Goal: Task Accomplishment & Management: Complete application form

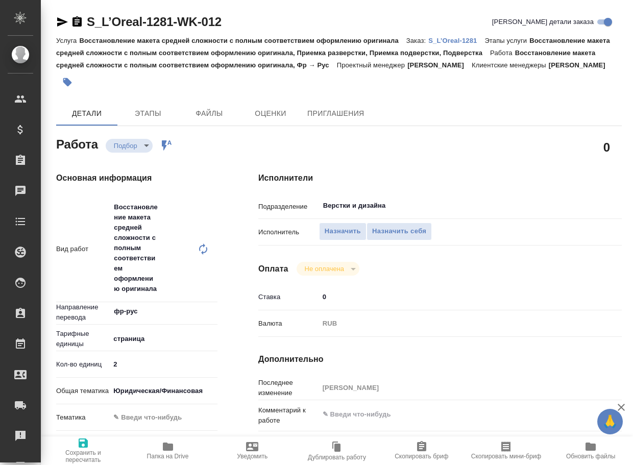
type textarea "x"
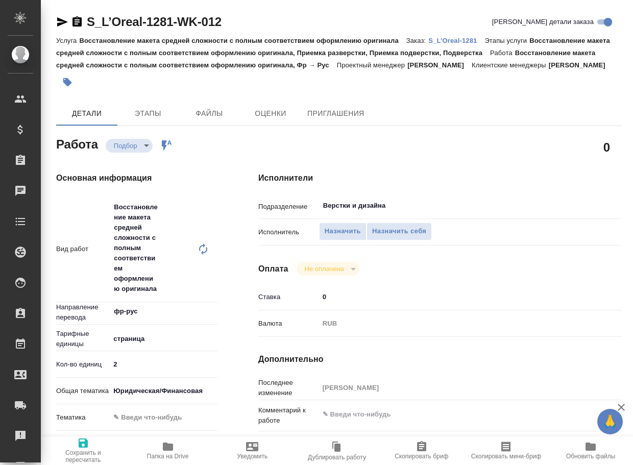
type textarea "x"
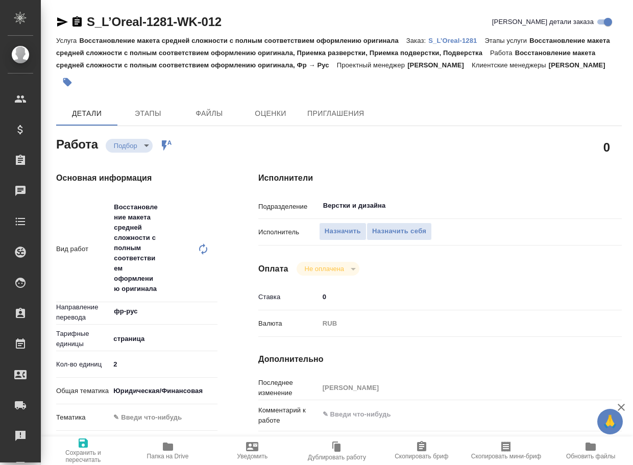
type textarea "x"
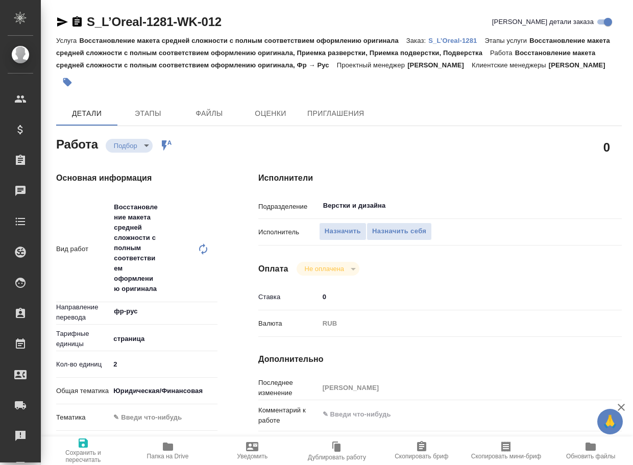
type textarea "x"
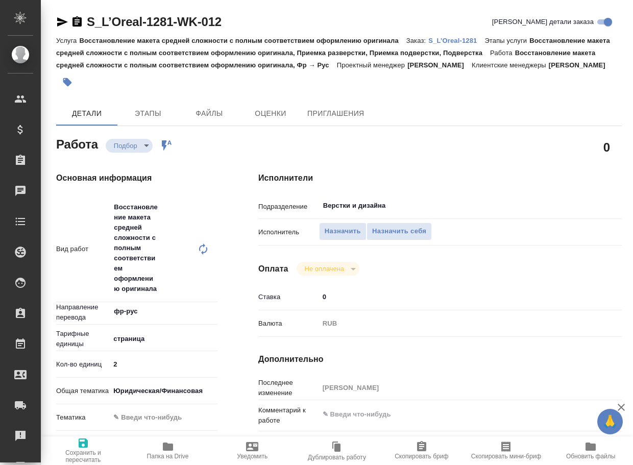
type textarea "x"
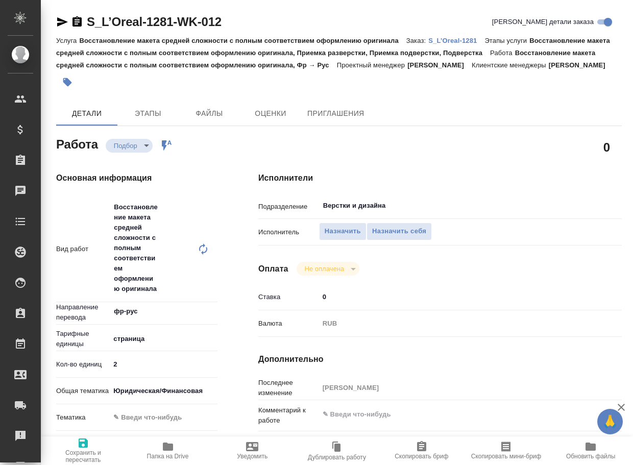
type textarea "x"
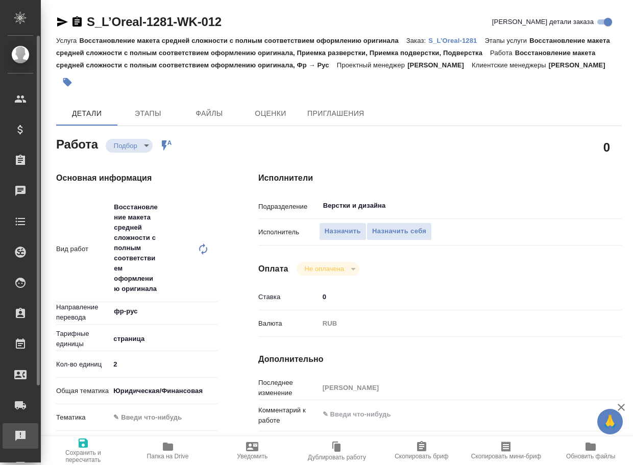
type textarea "x"
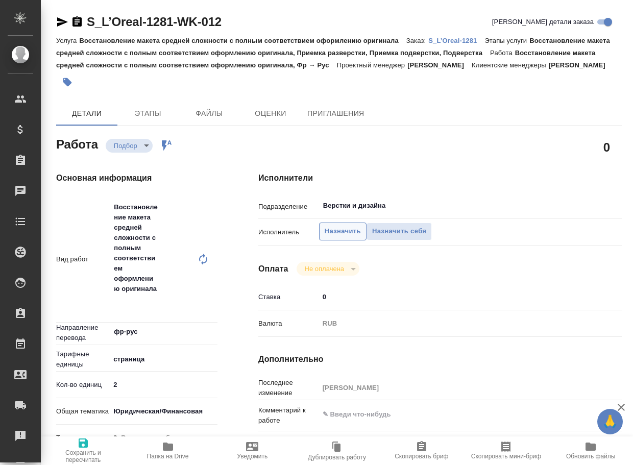
type textarea "x"
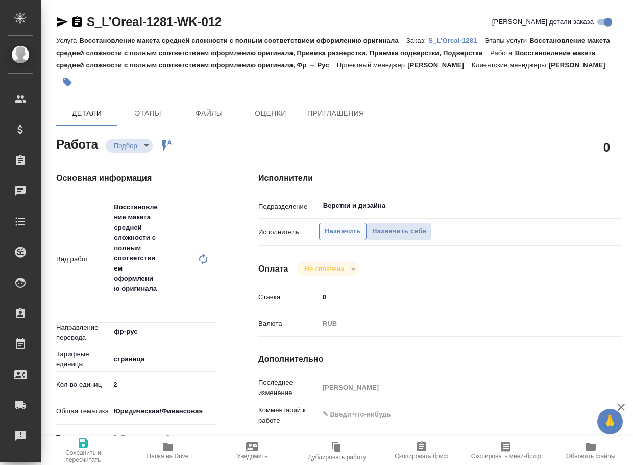
type textarea "x"
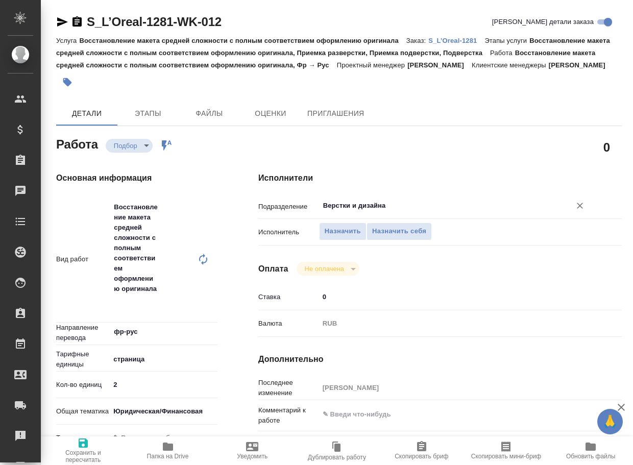
type textarea "x"
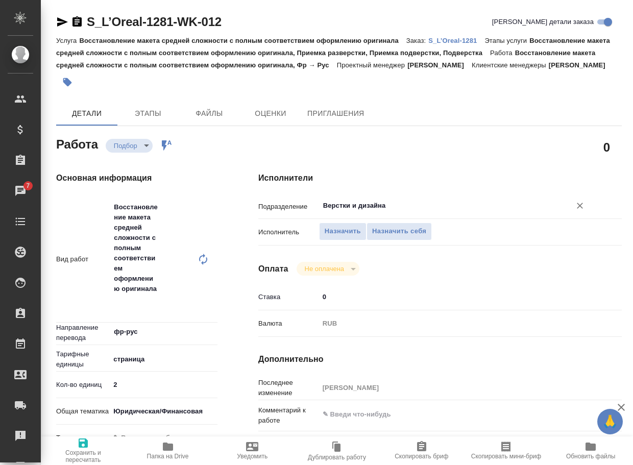
click at [392, 212] on input "Верстки и дизайна" at bounding box center [438, 206] width 232 height 12
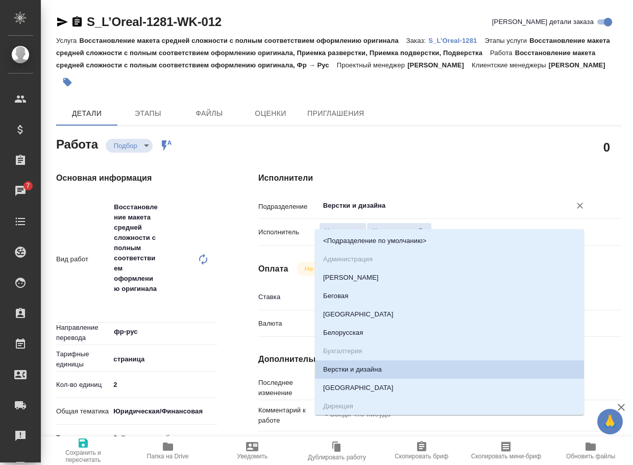
type input "d"
type textarea "x"
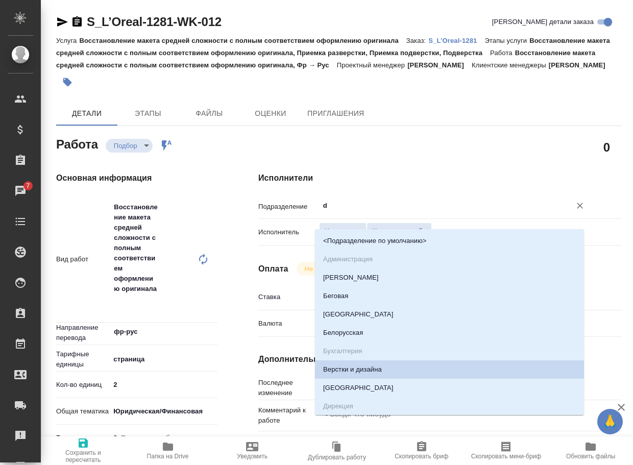
type textarea "x"
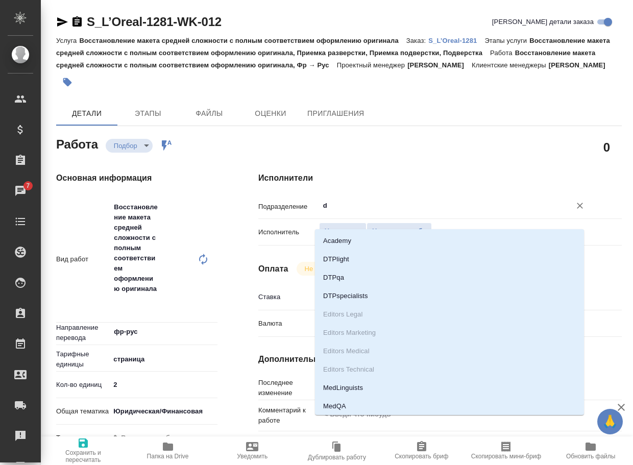
type input "dt"
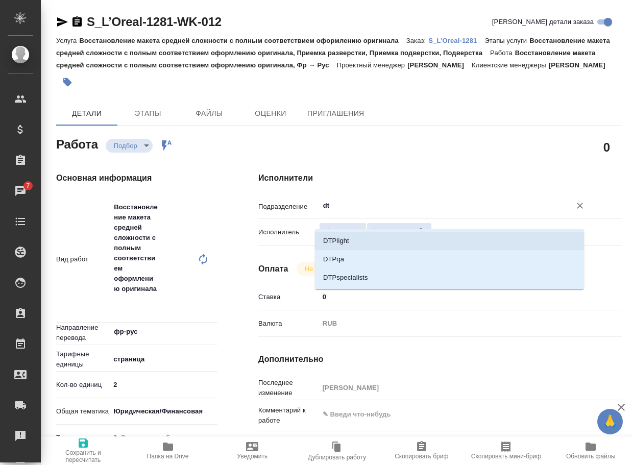
click at [353, 244] on li "DTPlight" at bounding box center [449, 241] width 269 height 18
type textarea "x"
type input "DTPlight"
type textarea "x"
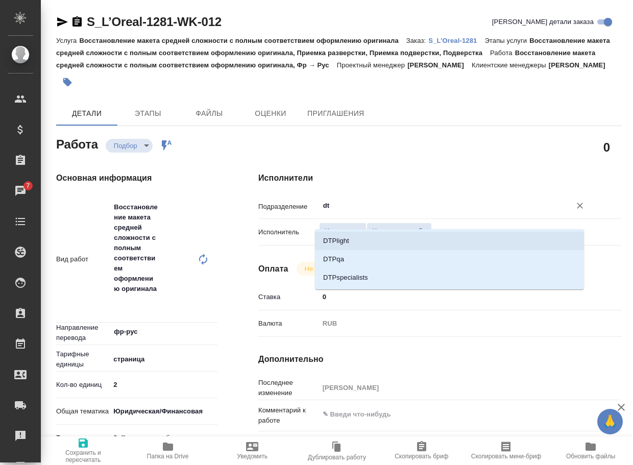
type textarea "x"
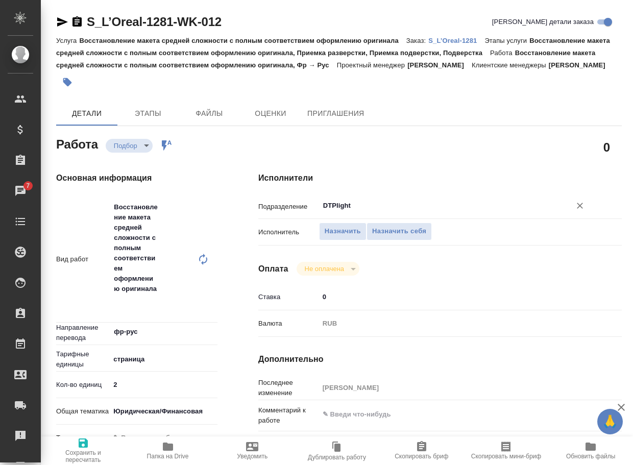
type input "DTPlight"
click at [84, 447] on icon "button" at bounding box center [83, 443] width 12 height 12
type textarea "x"
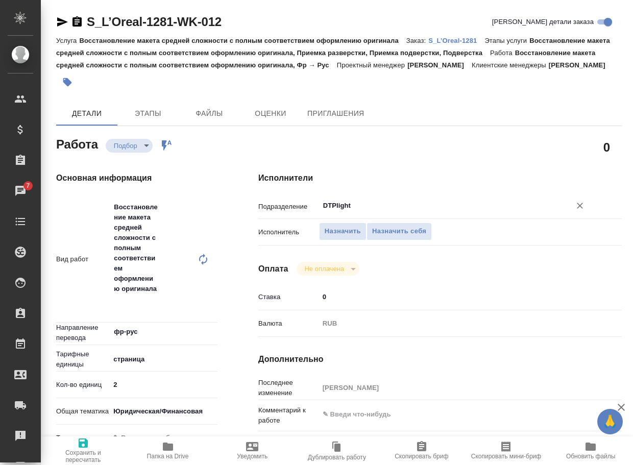
type textarea "x"
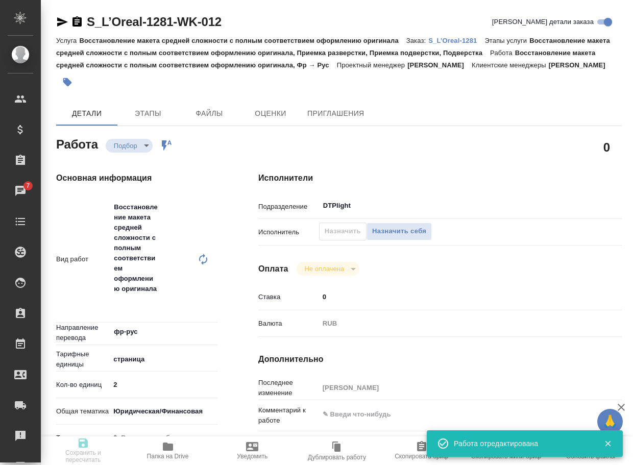
type textarea "x"
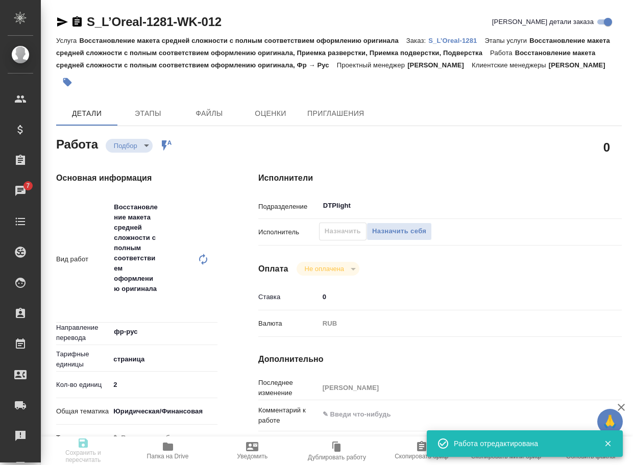
type textarea "x"
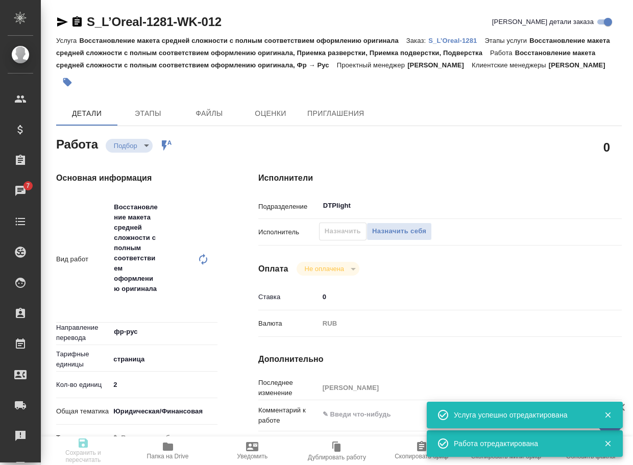
type input "recruiting"
type textarea "Восстановление макета средней сложности с полным соответствием оформлению ориги…"
type textarea "x"
type input "фр-рус"
type input "5a8b1489cc6b4906c91bfdb2"
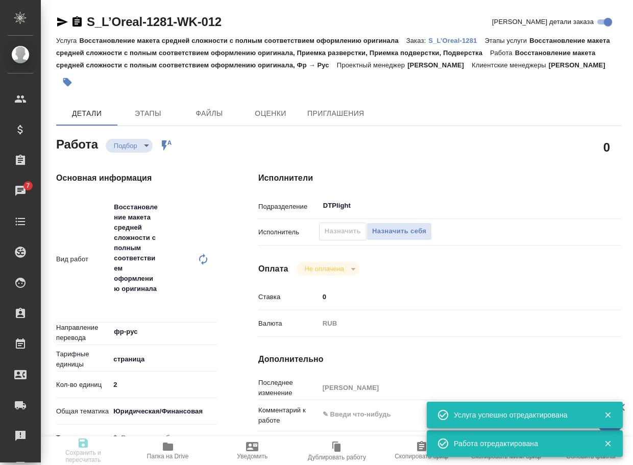
type input "2"
type input "yr-fn"
type input "08.10.2025 17:30"
type input "08.10.2025 19:30"
type input "10.10.2025 18:00"
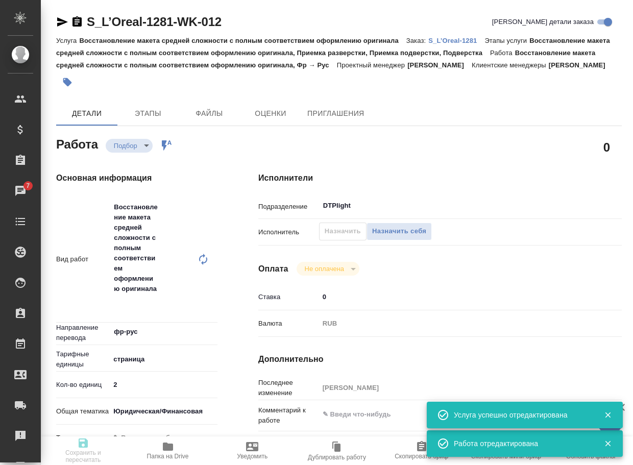
type input "DTPlight"
type input "notPayed"
type input "0"
type input "RUB"
type input "Баданян Артак"
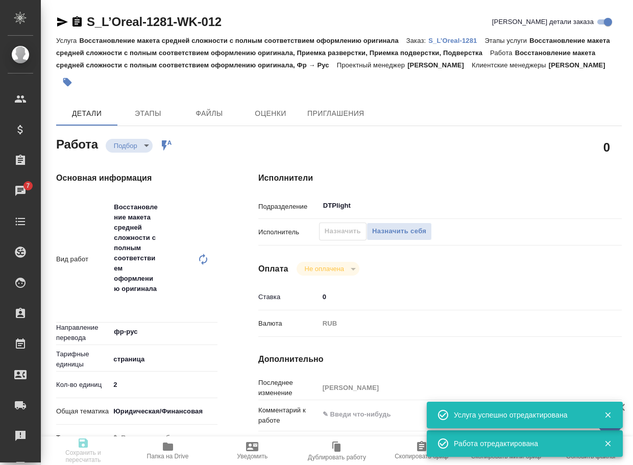
type textarea "x"
type textarea "/Clients/Loreal/Orders/S_L’Oreal-1281/DTP/S_L’Oreal-1281-WK-012"
type textarea "x"
type input "S_L’Oreal-1281"
type input "1004533"
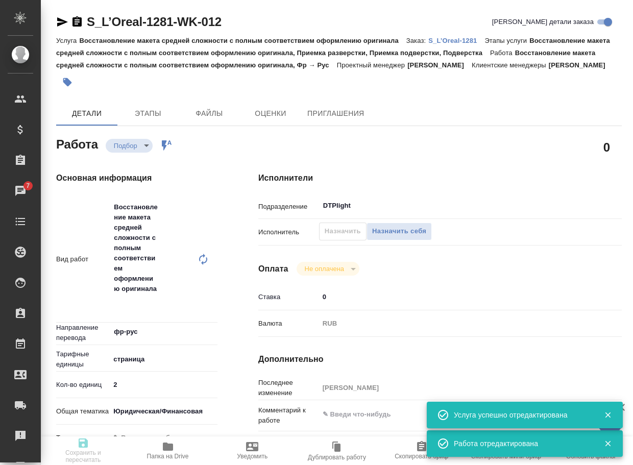
type input "Восстановление макета средней сложности с полным соответствием оформлению ориги…"
type input "Валяева Анна"
type input "Арсеньева Вера"
type input "/Clients/Loreal/Orders/S_L’Oreal-1281"
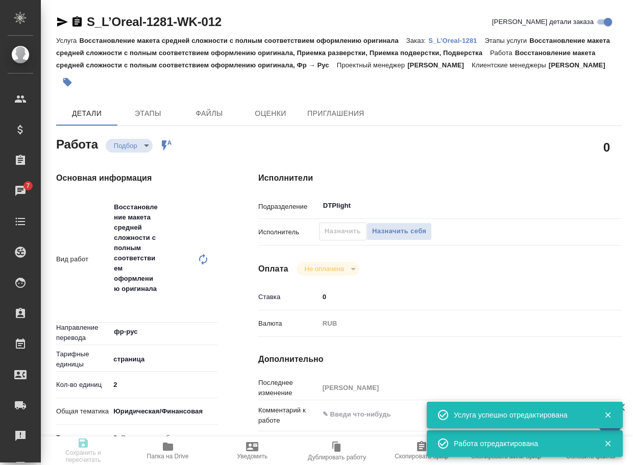
type textarea "x"
type textarea "Просьба подготовить перевод экспортной декларации во вложении"
type textarea "x"
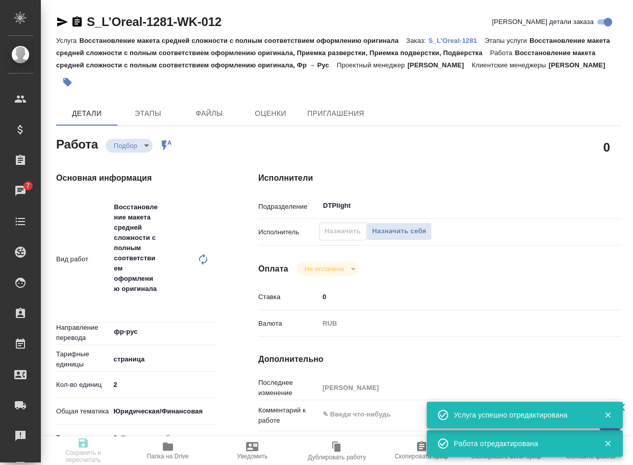
type textarea "x"
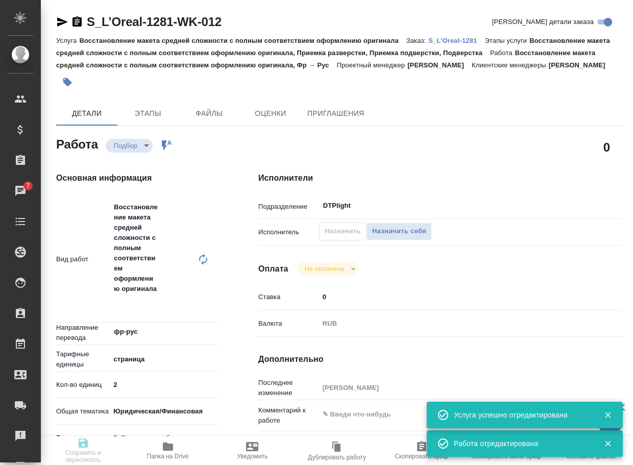
type textarea "x"
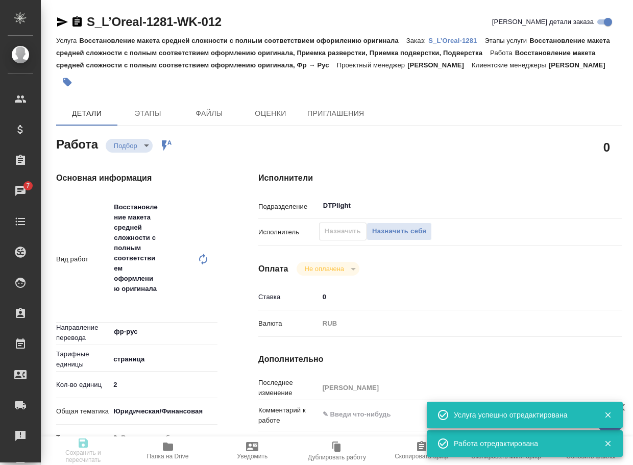
type textarea "x"
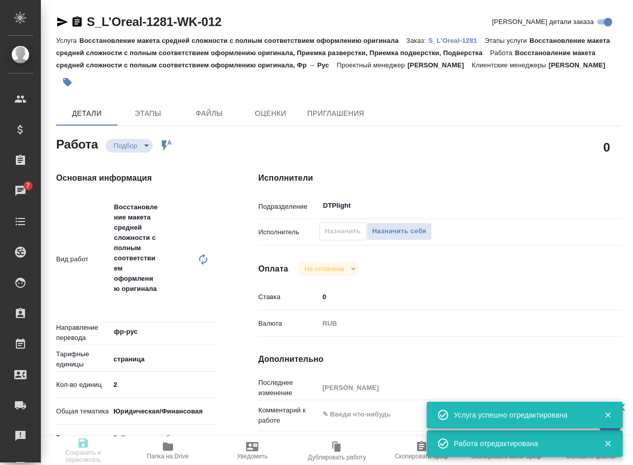
type textarea "x"
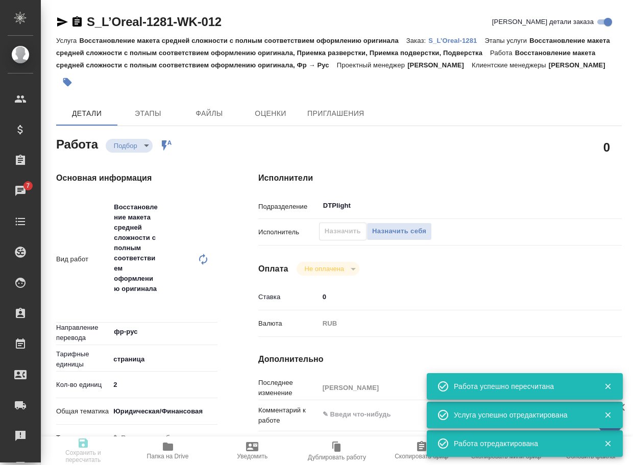
type input "recruiting"
type textarea "Восстановление макета средней сложности с полным соответствием оформлению ориги…"
type textarea "x"
type input "фр-рус"
type input "5a8b1489cc6b4906c91bfdb2"
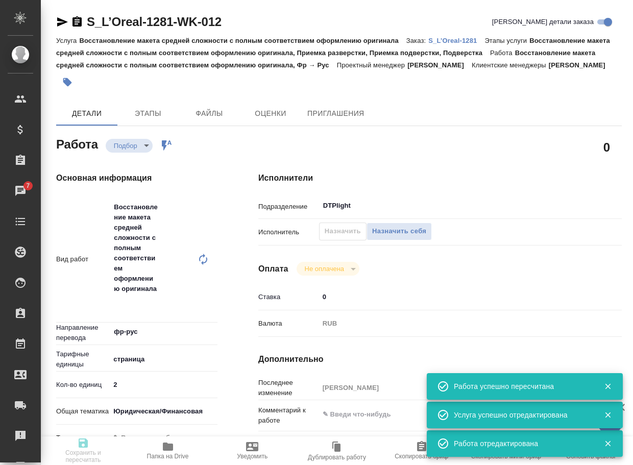
type input "2"
type input "yr-fn"
type input "08.10.2025 17:30"
type input "08.10.2025 19:30"
type input "10.10.2025 18:00"
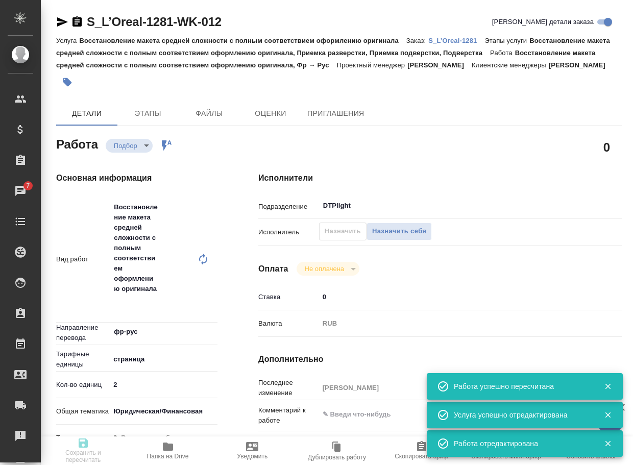
type input "DTPlight"
type input "notPayed"
type input "0"
type input "RUB"
type input "Баданян Артак"
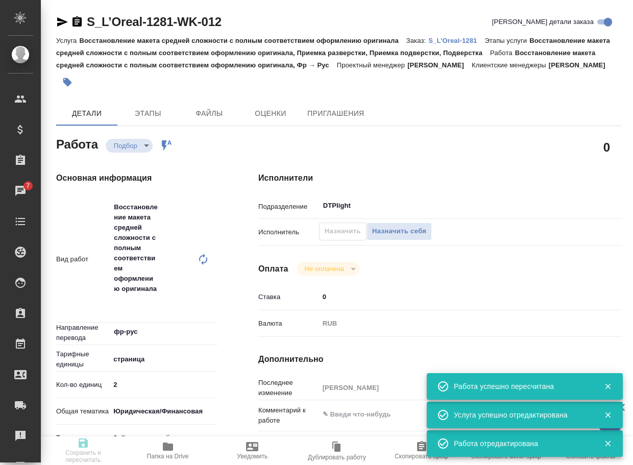
type textarea "x"
type textarea "/Clients/Loreal/Orders/S_L’Oreal-1281/DTP/S_L’Oreal-1281-WK-012"
type textarea "x"
type input "S_L’Oreal-1281"
type input "1004533"
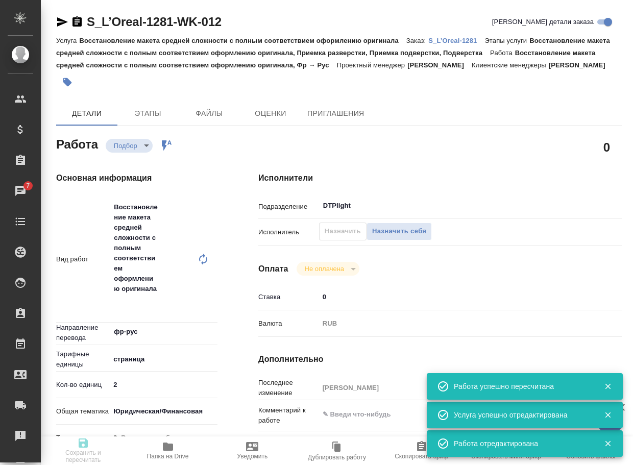
type input "Восстановление макета средней сложности с полным соответствием оформлению ориги…"
type input "Валяева Анна"
type input "Арсеньева Вера"
type input "/Clients/Loreal/Orders/S_L’Oreal-1281"
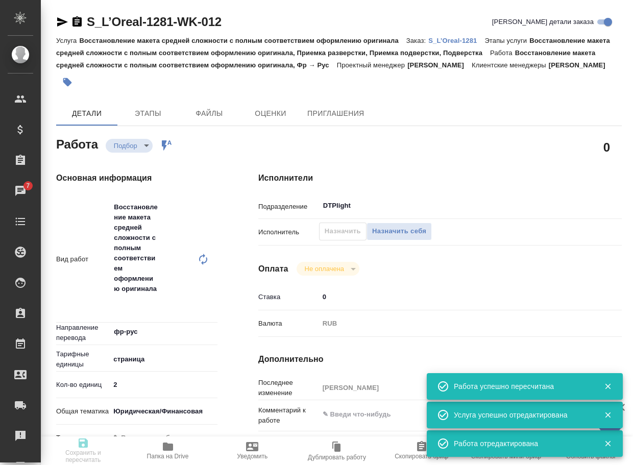
type textarea "x"
type textarea "Просьба подготовить перевод экспортной декларации во вложении"
type textarea "x"
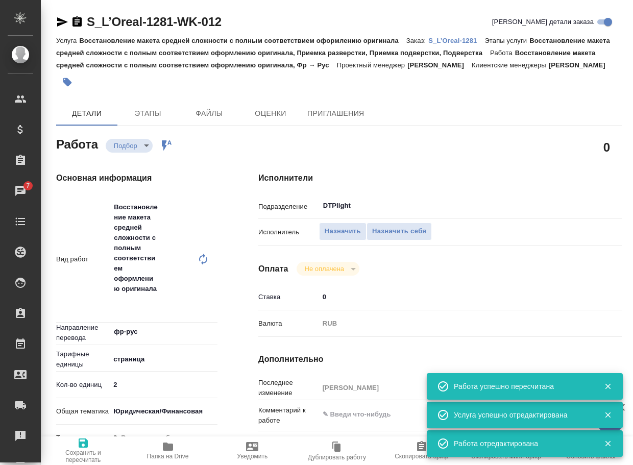
type textarea "x"
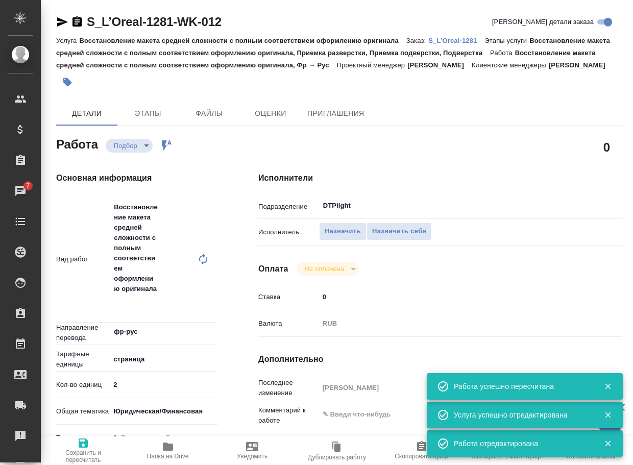
type textarea "x"
